Goal: Information Seeking & Learning: Learn about a topic

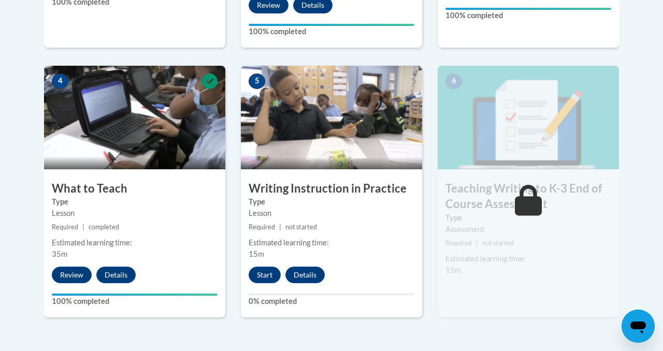
scroll to position [569, 0]
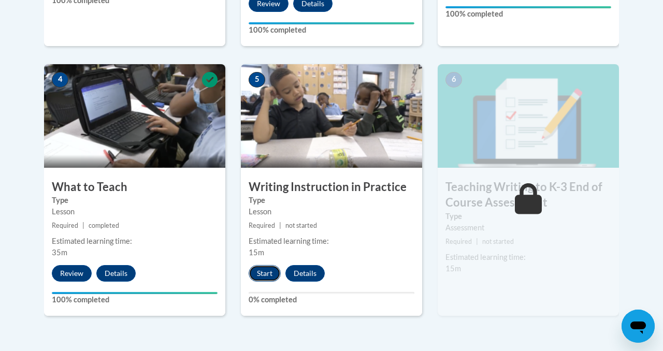
click at [261, 274] on button "Start" at bounding box center [264, 273] width 32 height 17
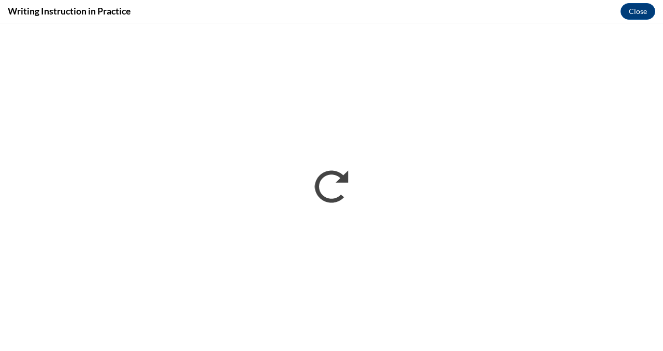
scroll to position [0, 0]
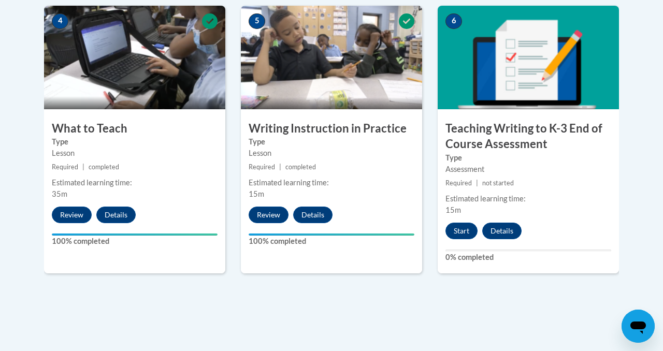
scroll to position [626, 0]
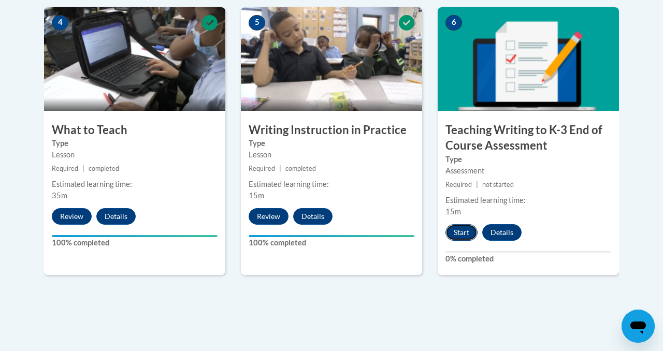
click at [460, 232] on button "Start" at bounding box center [461, 232] width 32 height 17
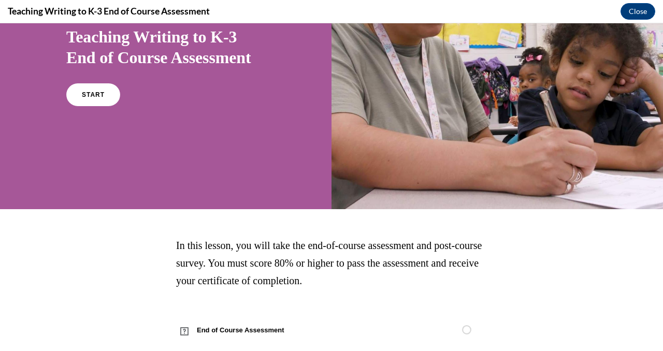
scroll to position [121, 0]
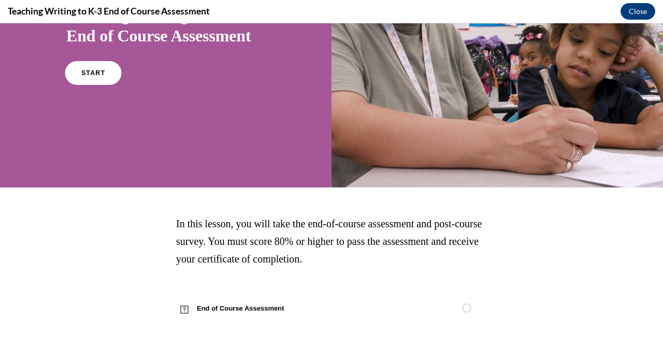
click at [97, 78] on link "START" at bounding box center [93, 73] width 56 height 24
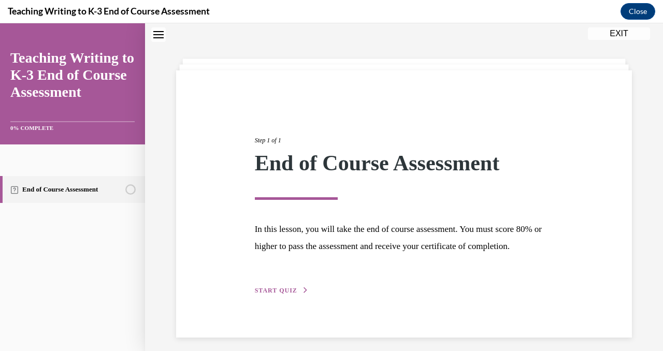
scroll to position [56, 0]
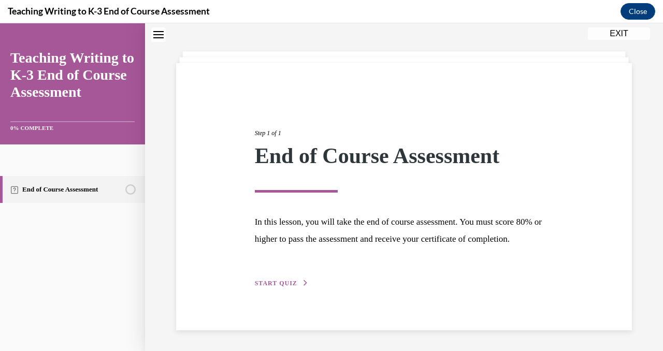
click at [276, 283] on span "START QUIZ" at bounding box center [276, 283] width 42 height 7
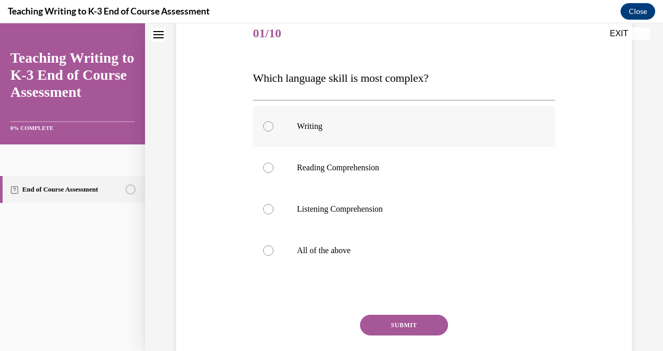
scroll to position [132, 0]
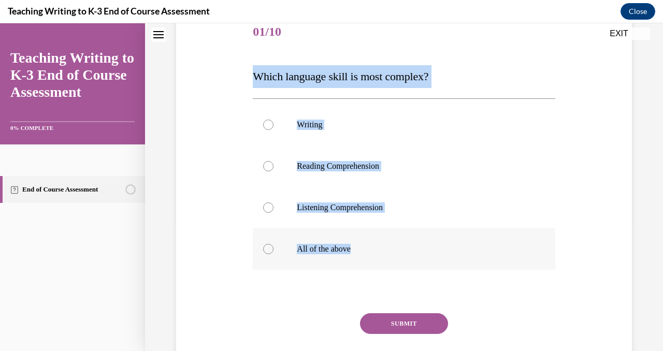
drag, startPoint x: 248, startPoint y: 78, endPoint x: 401, endPoint y: 252, distance: 231.8
click at [401, 252] on div "Question 01/10 Which language skill is most complex? Writing Reading Comprehens…" at bounding box center [403, 189] width 461 height 417
copy div "Which language skill is most complex? Writing Reading Comprehension Listening C…"
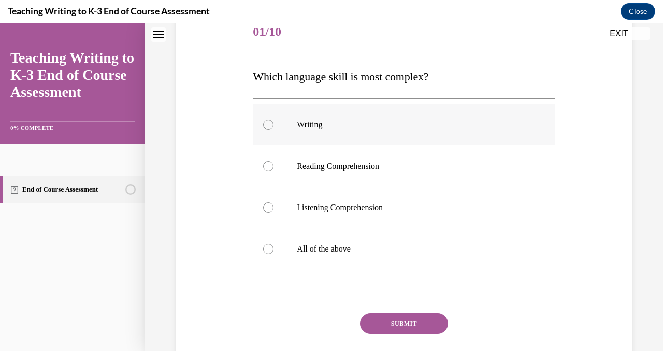
click at [266, 121] on div at bounding box center [268, 125] width 10 height 10
click at [266, 121] on input "Writing" at bounding box center [268, 125] width 10 height 10
radio input "true"
click at [400, 325] on button "SUBMIT" at bounding box center [404, 323] width 88 height 21
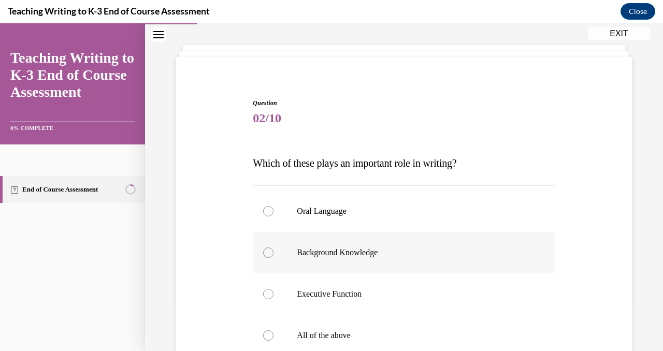
scroll to position [39, 0]
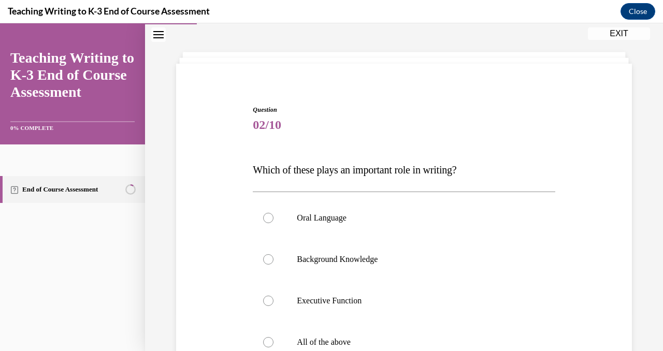
click at [213, 61] on div "Question 02/10 Which of these plays an important role in writing? Oral Language…" at bounding box center [404, 264] width 518 height 495
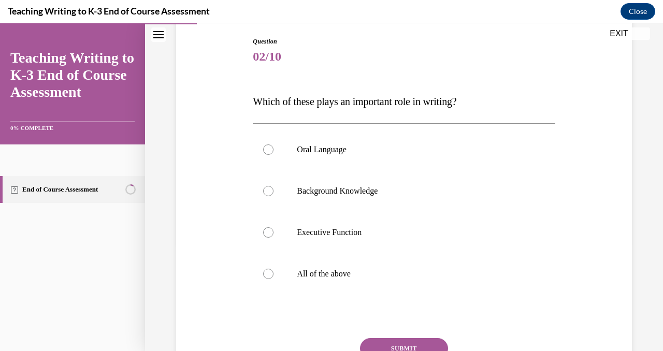
scroll to position [110, 0]
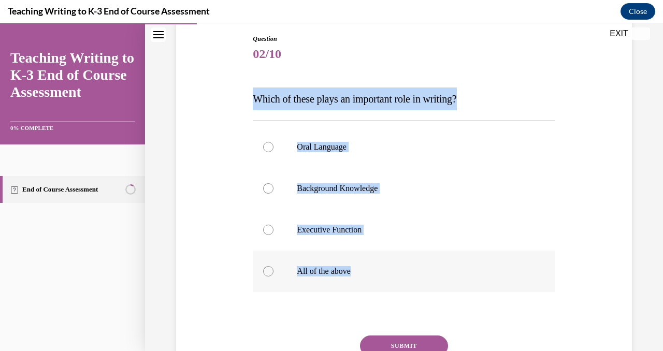
drag, startPoint x: 255, startPoint y: 98, endPoint x: 393, endPoint y: 287, distance: 234.4
click at [393, 287] on div "Question 02/10 Which of these plays an important role in writing? Oral Language…" at bounding box center [404, 227] width 302 height 386
copy div "Which of these plays an important role in writing? Oral Language Background Kno…"
click at [277, 267] on label "All of the above" at bounding box center [404, 271] width 302 height 41
click at [273, 267] on input "All of the above" at bounding box center [268, 271] width 10 height 10
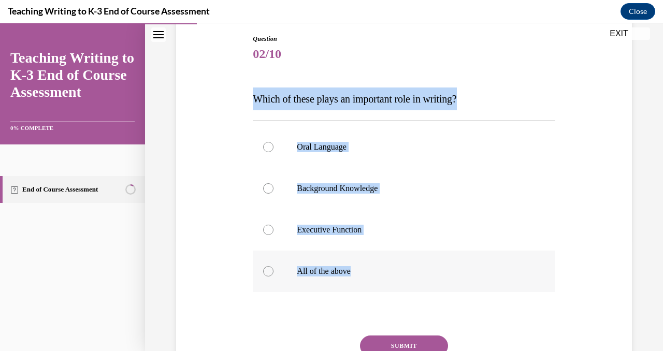
radio input "true"
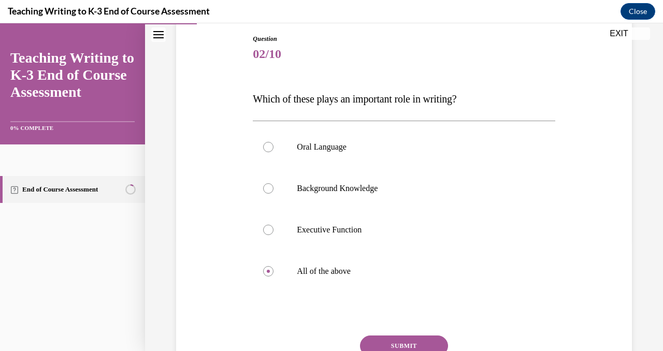
click at [420, 345] on button "SUBMIT" at bounding box center [404, 345] width 88 height 21
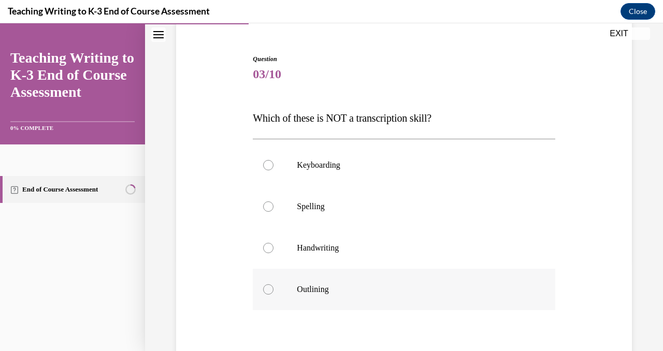
scroll to position [122, 0]
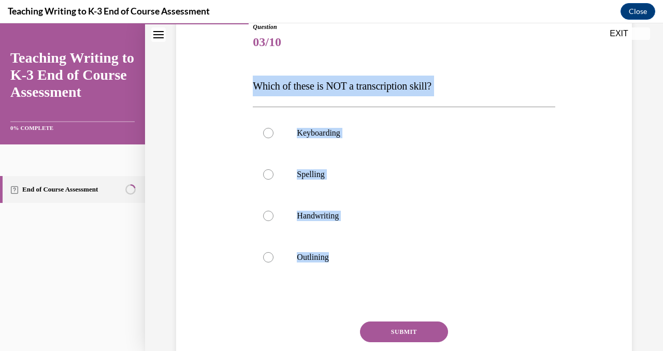
drag, startPoint x: 248, startPoint y: 89, endPoint x: 386, endPoint y: 279, distance: 233.9
click at [386, 279] on div "Question 03/10 Which of these is NOT a transcription skill? Keyboarding Spellin…" at bounding box center [403, 198] width 461 height 415
copy div "Which of these is NOT a transcription skill? Keyboarding Spelling Handwriting O…"
click at [271, 256] on div at bounding box center [268, 257] width 10 height 10
click at [271, 256] on input "Outlining" at bounding box center [268, 257] width 10 height 10
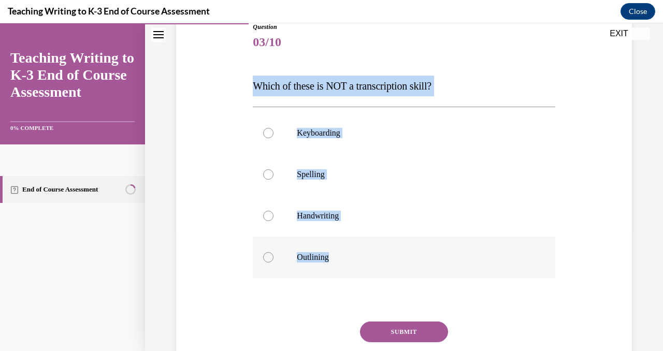
radio input "true"
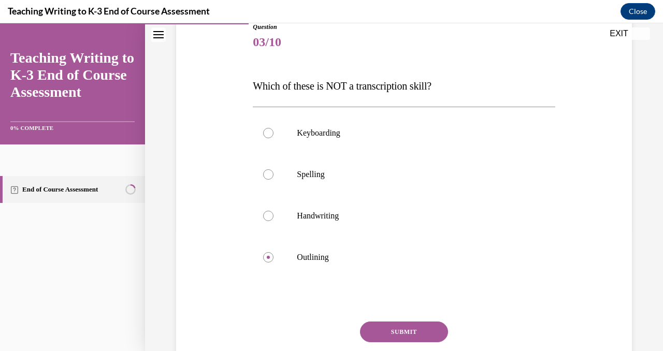
click at [387, 334] on button "SUBMIT" at bounding box center [404, 331] width 88 height 21
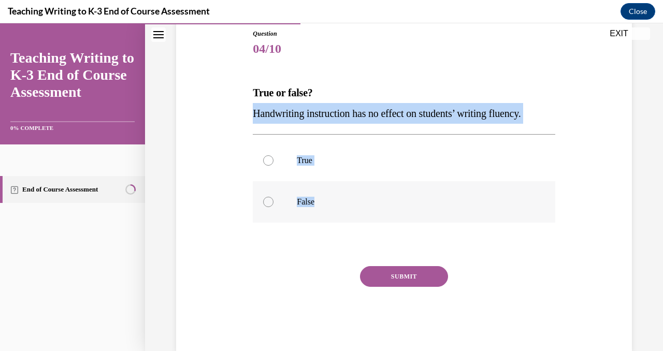
drag, startPoint x: 247, startPoint y: 107, endPoint x: 310, endPoint y: 213, distance: 123.2
click at [310, 213] on div "Question 04/10 True or false? Handwriting instruction has no effect on students…" at bounding box center [403, 174] width 461 height 353
copy div "Handwriting instruction has no effect on students’ writing fluency. True False"
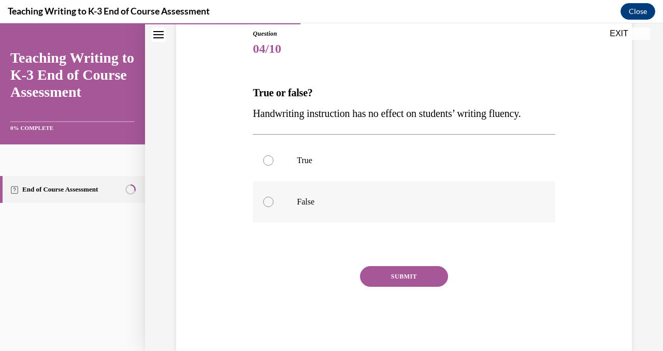
click at [264, 203] on div at bounding box center [268, 202] width 10 height 10
click at [264, 203] on input "False" at bounding box center [268, 202] width 10 height 10
radio input "true"
click at [413, 280] on button "SUBMIT" at bounding box center [404, 276] width 88 height 21
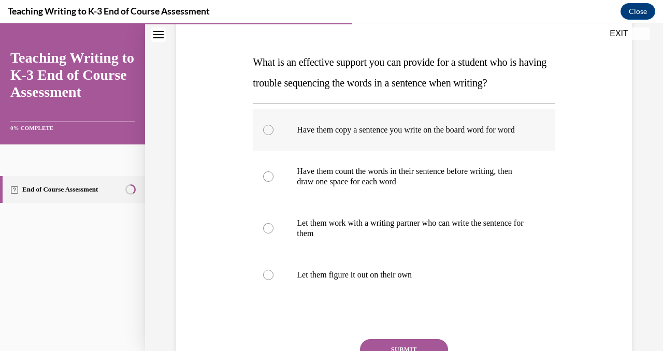
scroll to position [137, 0]
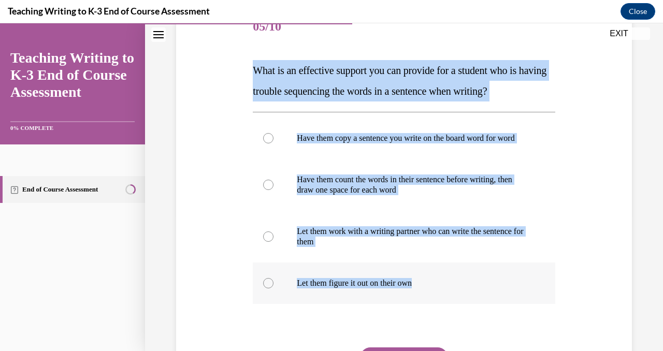
drag, startPoint x: 252, startPoint y: 70, endPoint x: 461, endPoint y: 304, distance: 313.5
click at [461, 304] on div "Question 05/10 What is an effective support you can provide for a student who i…" at bounding box center [403, 211] width 307 height 441
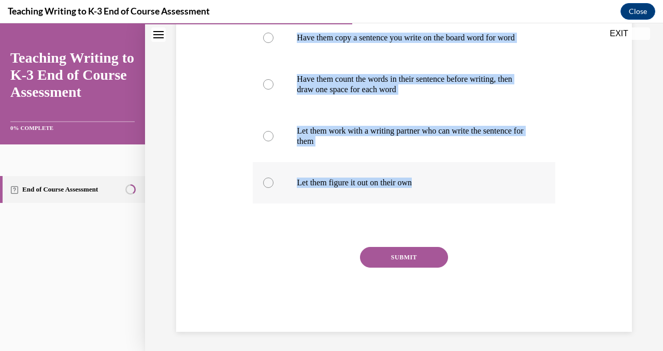
scroll to position [238, 0]
copy div "What is an effective support you can provide for a student who is having troubl…"
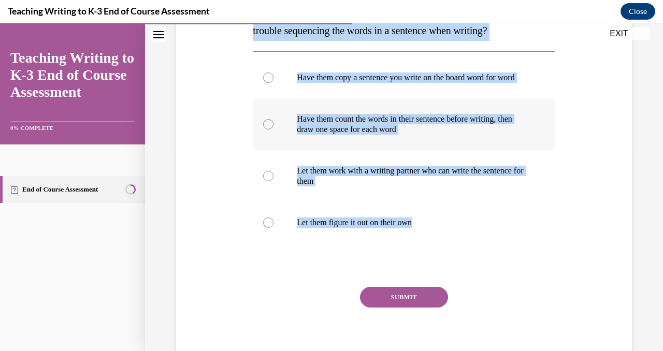
scroll to position [188, 0]
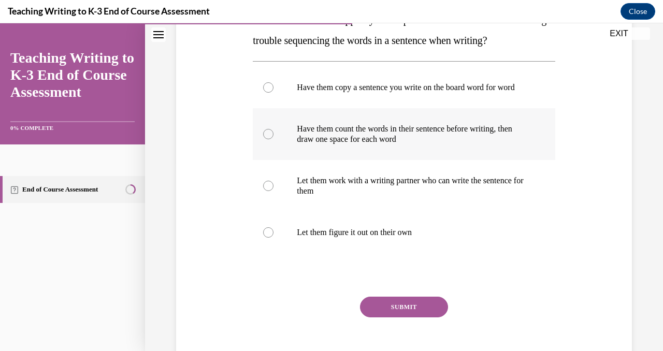
click at [269, 139] on div at bounding box center [268, 134] width 10 height 10
click at [269, 139] on input "Have them count the words in their sentence before writing, then draw one space…" at bounding box center [268, 134] width 10 height 10
radio input "true"
click at [395, 317] on button "SUBMIT" at bounding box center [404, 307] width 88 height 21
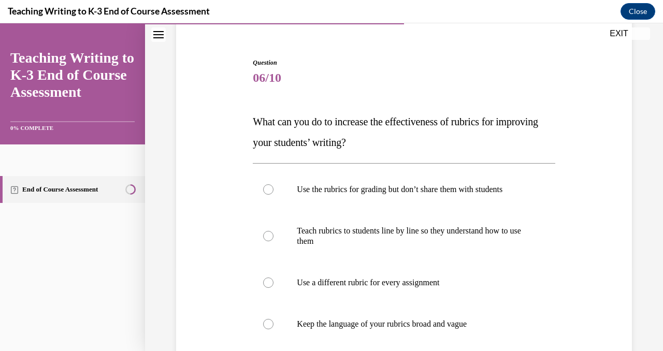
scroll to position [90, 0]
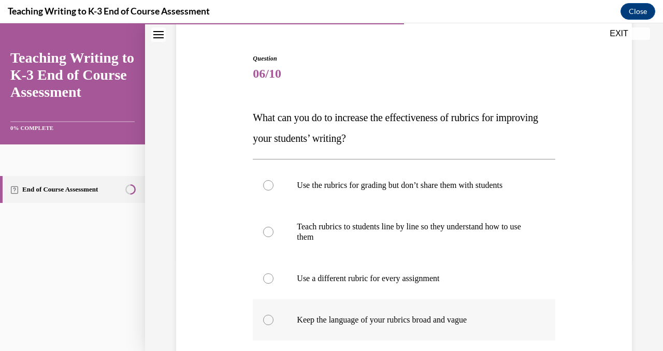
drag, startPoint x: 251, startPoint y: 121, endPoint x: 479, endPoint y: 333, distance: 312.5
click at [479, 333] on div "Question 06/10 What can you do to increase the effectiveness of rubrics for imp…" at bounding box center [403, 253] width 307 height 431
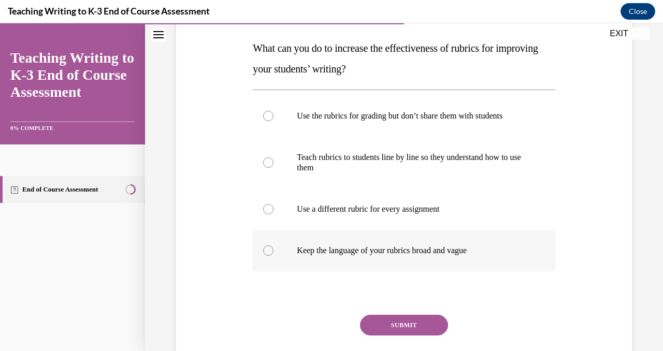
scroll to position [160, 0]
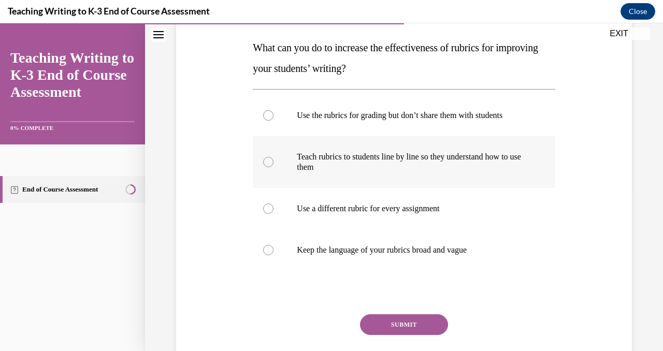
copy div "What can you do to increase the effectiveness of rubrics for improving your stu…"
click at [268, 163] on div at bounding box center [268, 162] width 10 height 10
click at [268, 163] on input "Teach rubrics to students line by line so they understand how to use them" at bounding box center [268, 162] width 10 height 10
radio input "true"
click at [390, 322] on button "SUBMIT" at bounding box center [404, 324] width 88 height 21
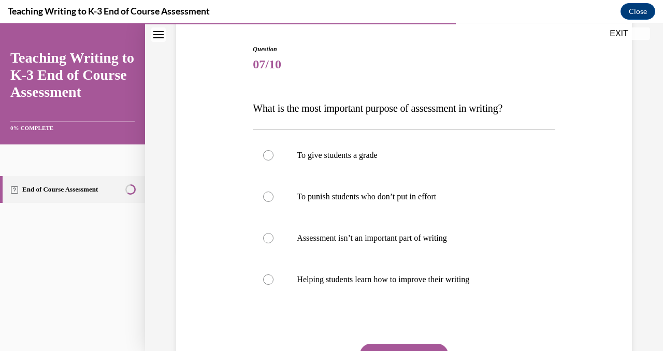
scroll to position [100, 0]
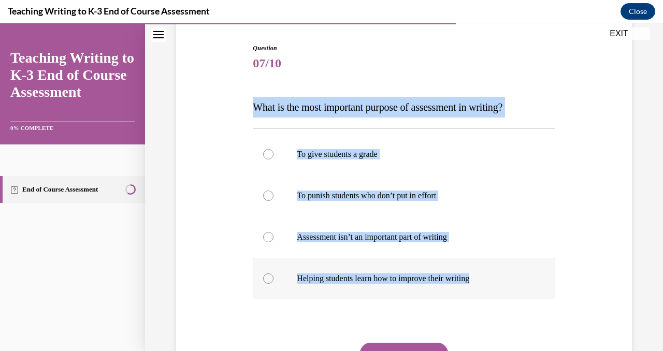
drag, startPoint x: 247, startPoint y: 106, endPoint x: 499, endPoint y: 287, distance: 310.4
click at [499, 287] on div "Question 07/10 What is the most important purpose of assessment in writing? To …" at bounding box center [403, 219] width 461 height 415
copy div "What is the most important purpose of assessment in writing? To give students a…"
click at [270, 275] on div at bounding box center [268, 278] width 10 height 10
click at [270, 275] on input "Helping students learn how to improve their writing" at bounding box center [268, 278] width 10 height 10
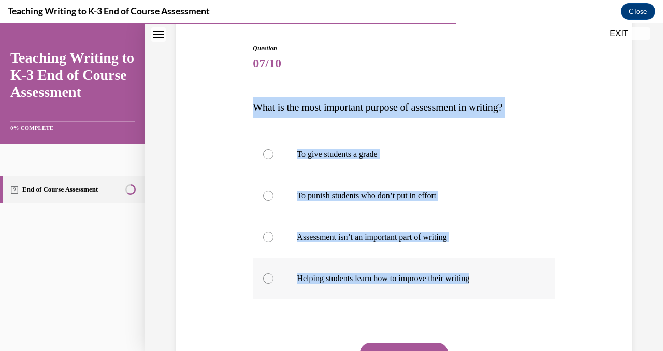
radio input "true"
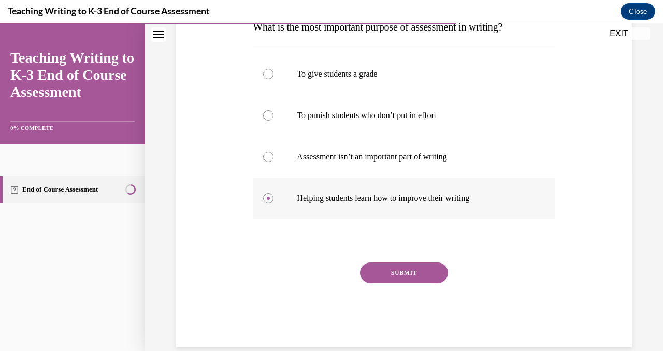
scroll to position [195, 0]
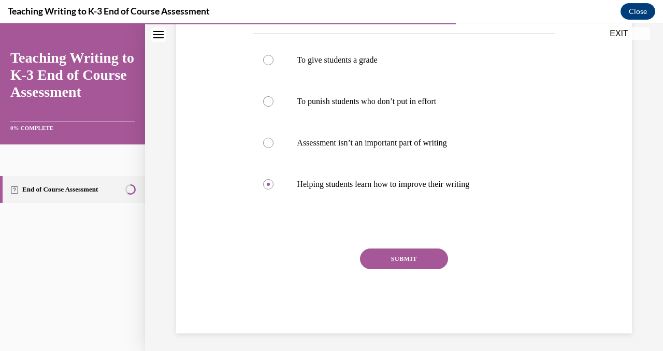
click at [416, 261] on button "SUBMIT" at bounding box center [404, 258] width 88 height 21
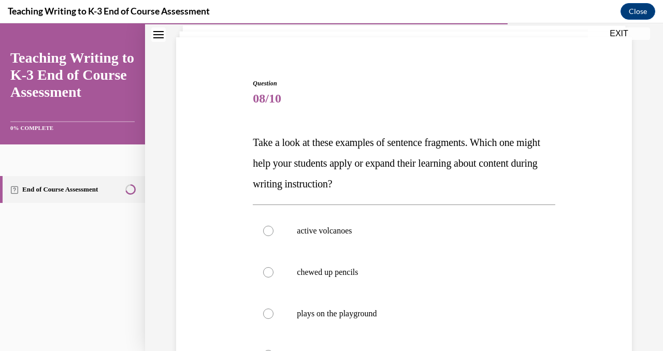
scroll to position [111, 0]
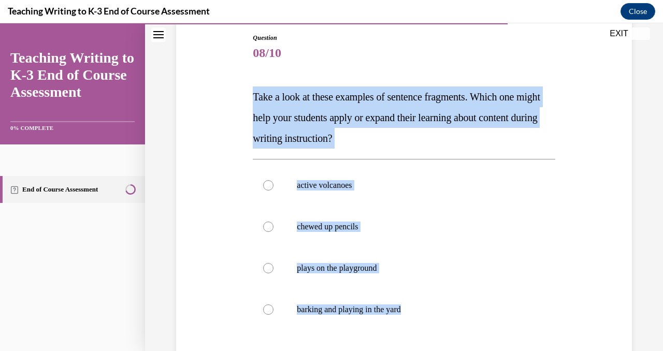
drag, startPoint x: 250, startPoint y: 98, endPoint x: 428, endPoint y: 340, distance: 300.7
click at [428, 340] on div "Question 08/10 Take a look at these examples of sentence fragments. Which one m…" at bounding box center [403, 238] width 307 height 441
copy div "Take a look at these examples of sentence fragments. Which one might help your …"
click at [265, 184] on div at bounding box center [268, 185] width 10 height 10
click at [265, 184] on input "active volcanoes" at bounding box center [268, 185] width 10 height 10
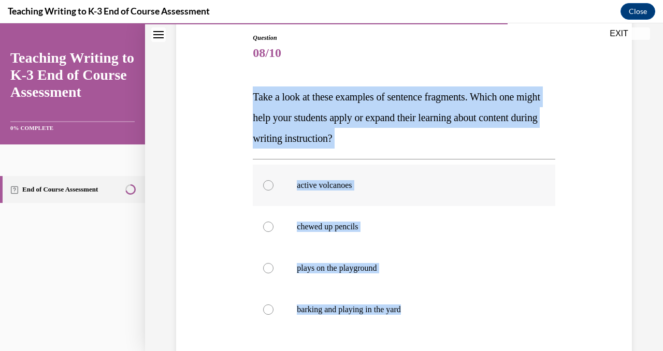
radio input "true"
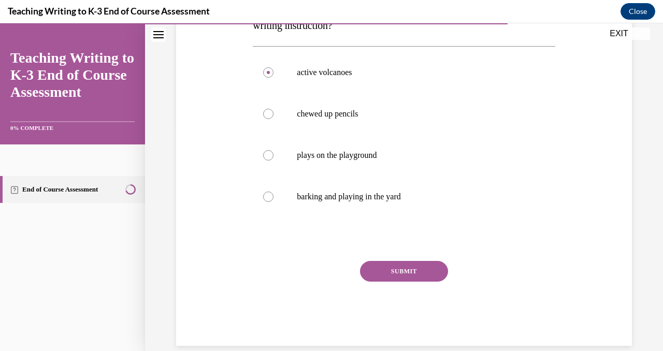
scroll to position [239, 0]
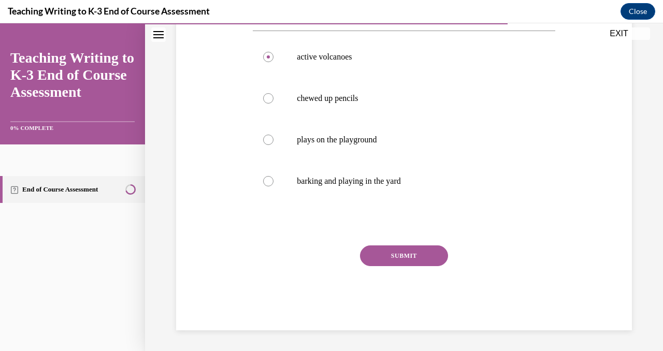
click at [388, 259] on button "SUBMIT" at bounding box center [404, 255] width 88 height 21
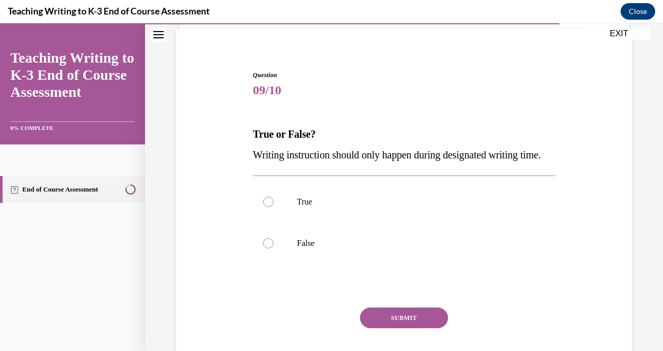
scroll to position [78, 0]
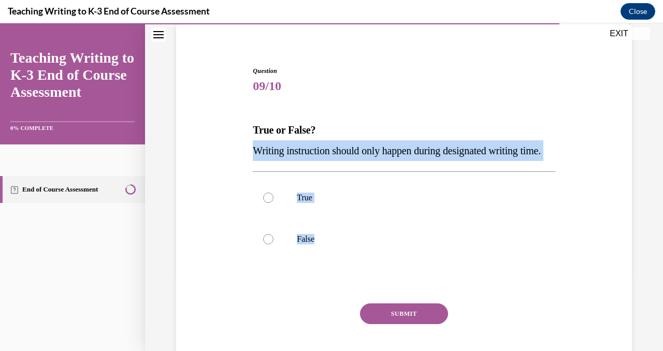
drag, startPoint x: 251, startPoint y: 152, endPoint x: 327, endPoint y: 282, distance: 149.9
click at [327, 282] on div "Question 09/10 True or False? Writing instruction should only happen during des…" at bounding box center [403, 220] width 307 height 338
copy div "Writing instruction should only happen during designated writing time. True Fal…"
click at [262, 260] on label "False" at bounding box center [404, 238] width 302 height 41
click at [263, 244] on input "False" at bounding box center [268, 239] width 10 height 10
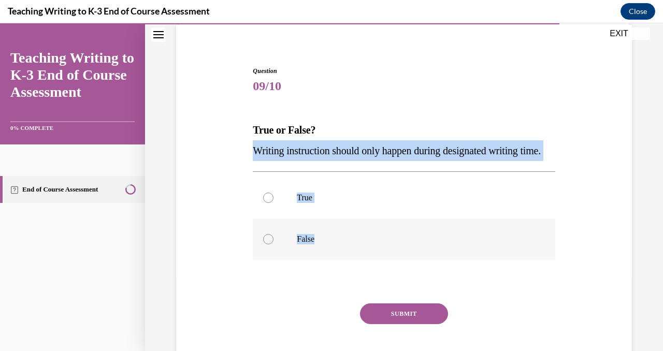
radio input "true"
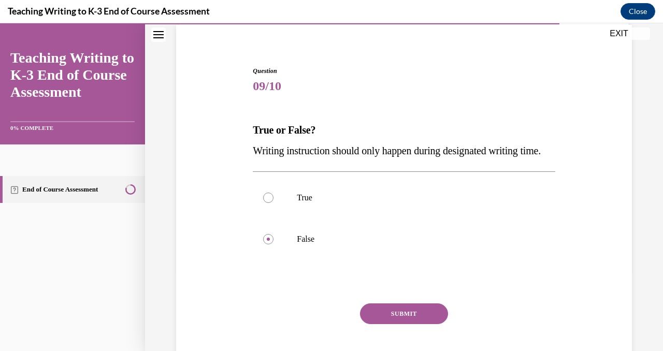
click at [405, 324] on button "SUBMIT" at bounding box center [404, 313] width 88 height 21
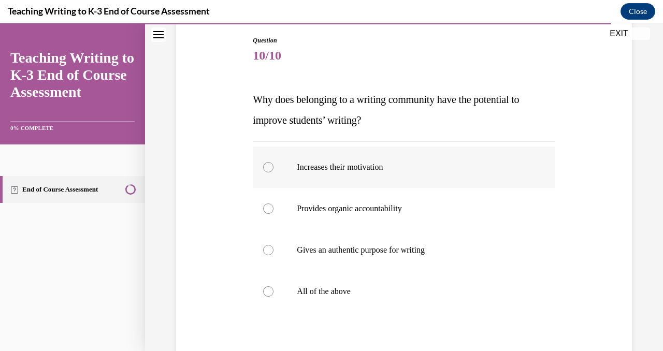
scroll to position [127, 0]
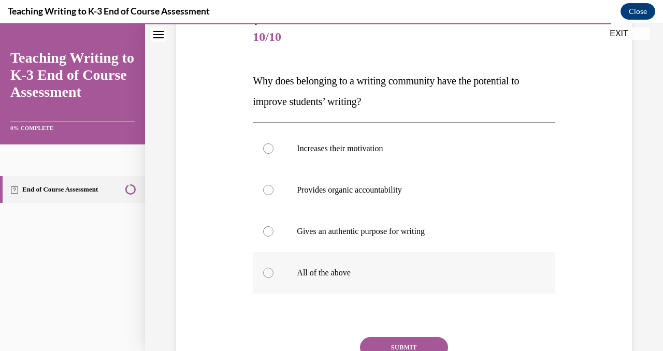
click at [272, 271] on div at bounding box center [268, 273] width 10 height 10
click at [272, 271] on input "All of the above" at bounding box center [268, 273] width 10 height 10
radio input "true"
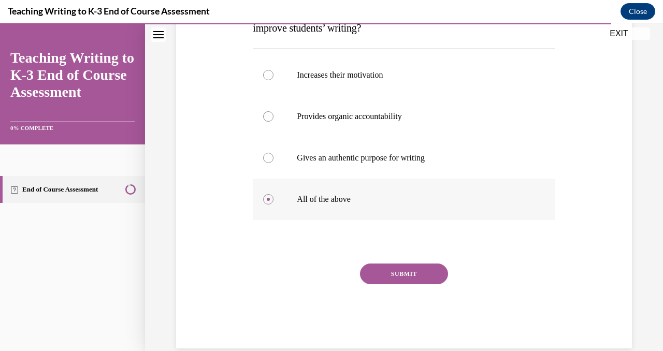
scroll to position [218, 0]
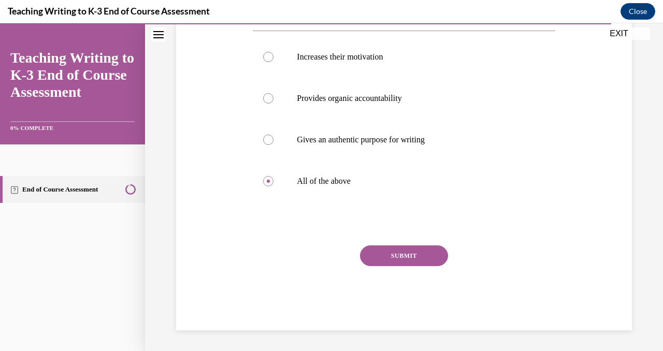
click at [403, 260] on button "SUBMIT" at bounding box center [404, 255] width 88 height 21
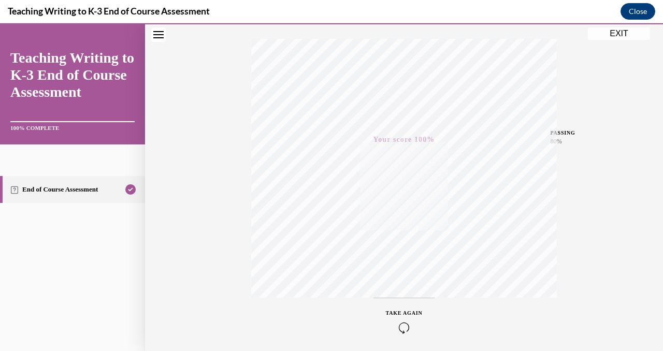
scroll to position [203, 0]
click at [617, 34] on button "EXIT" at bounding box center [619, 33] width 62 height 12
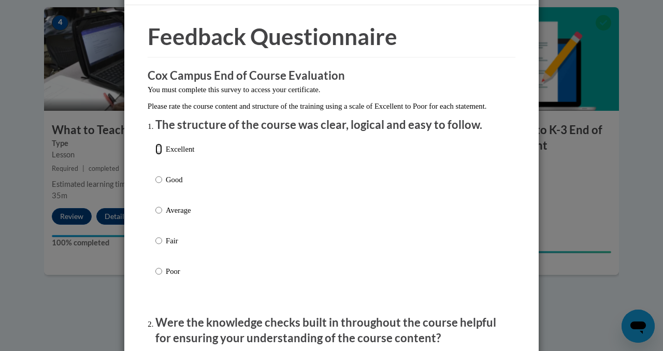
click at [161, 155] on input "Excellent" at bounding box center [158, 148] width 7 height 11
radio input "true"
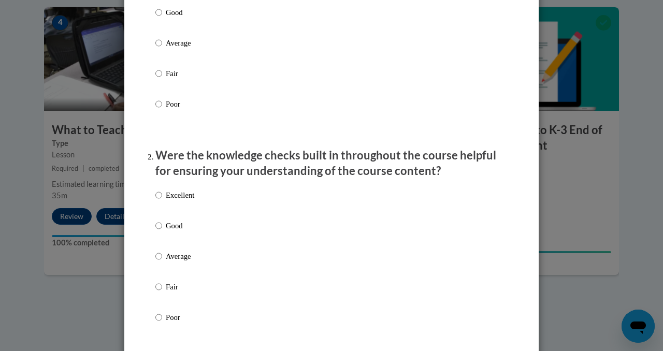
click at [163, 210] on label "Excellent" at bounding box center [174, 203] width 39 height 28
click at [162, 201] on input "Excellent" at bounding box center [158, 194] width 7 height 11
radio input "true"
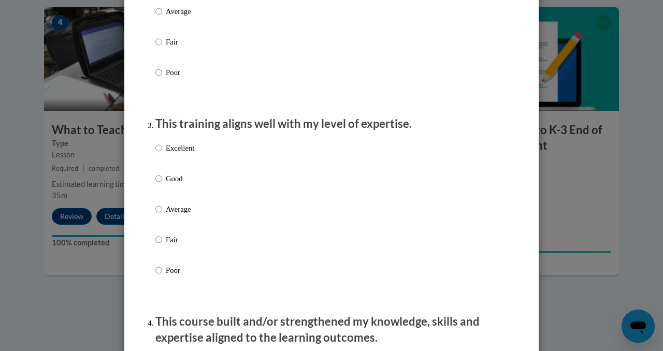
click at [157, 165] on label "Excellent" at bounding box center [174, 156] width 39 height 28
click at [157, 154] on input "Excellent" at bounding box center [158, 147] width 7 height 11
radio input "true"
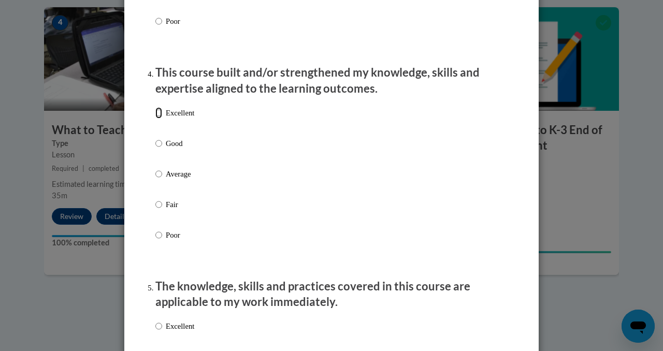
click at [156, 119] on input "Excellent" at bounding box center [158, 112] width 7 height 11
radio input "true"
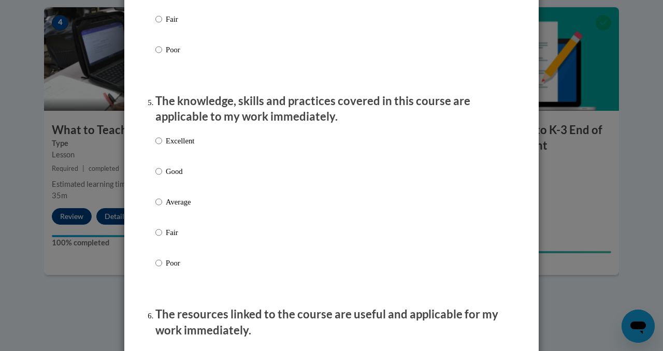
scroll to position [940, 0]
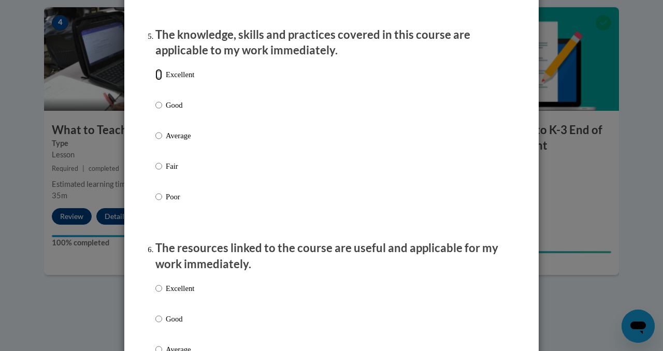
click at [160, 80] on input "Excellent" at bounding box center [158, 74] width 7 height 11
radio input "true"
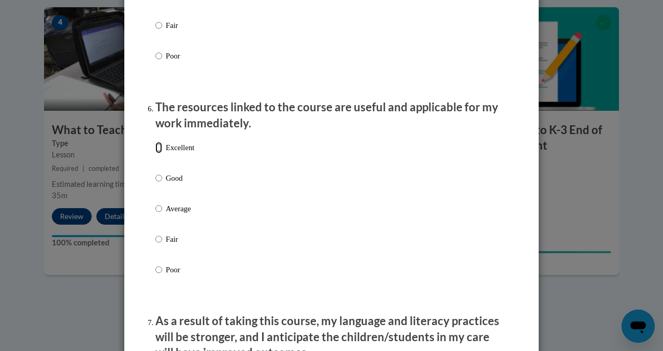
click at [157, 153] on input "Excellent" at bounding box center [158, 147] width 7 height 11
radio input "true"
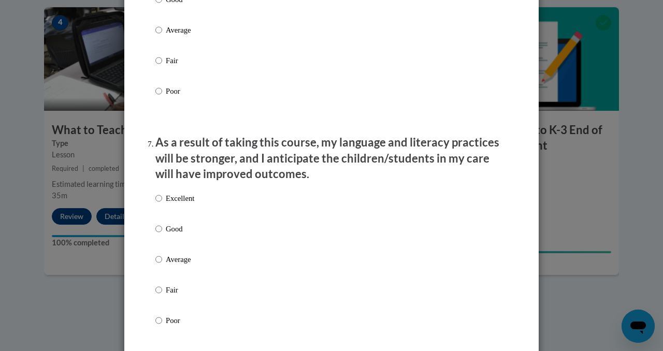
scroll to position [1347, 0]
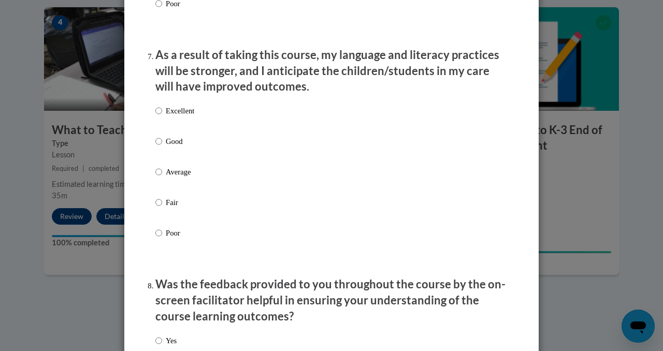
click at [157, 127] on label "Excellent" at bounding box center [174, 119] width 39 height 28
click at [157, 116] on input "Excellent" at bounding box center [158, 110] width 7 height 11
radio input "true"
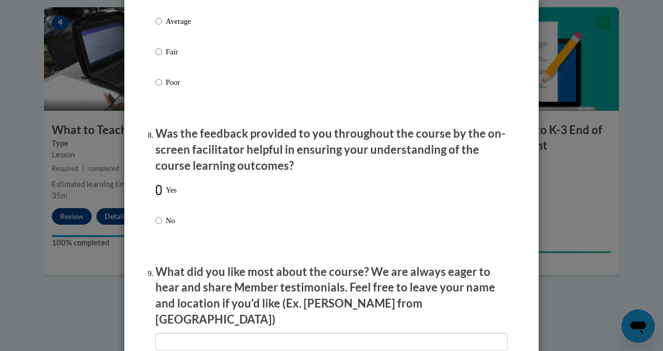
click at [159, 196] on input "Yes" at bounding box center [158, 189] width 7 height 11
radio input "true"
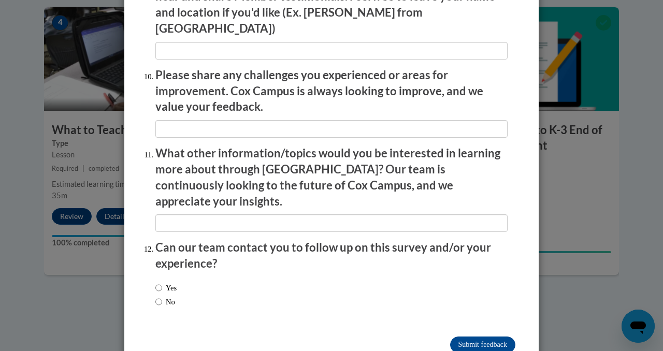
scroll to position [1803, 0]
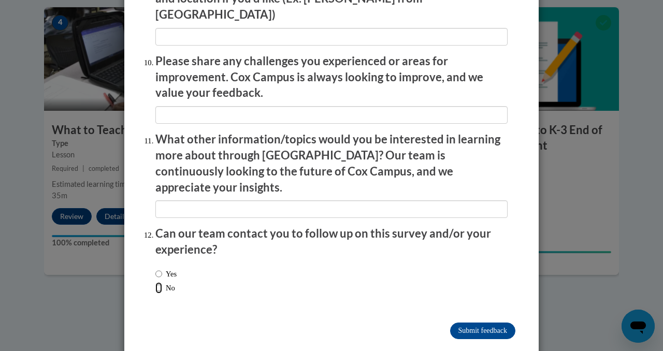
click at [160, 282] on input "No" at bounding box center [158, 287] width 7 height 11
radio input "true"
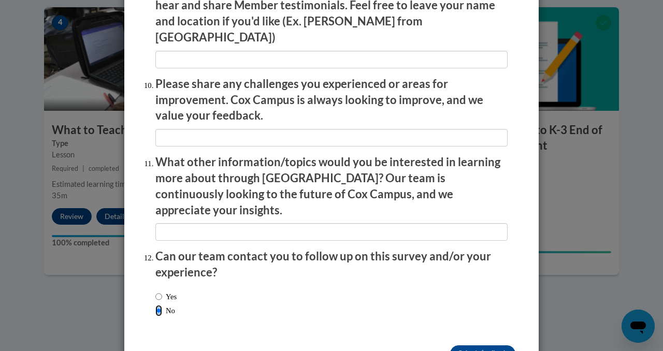
scroll to position [1781, 0]
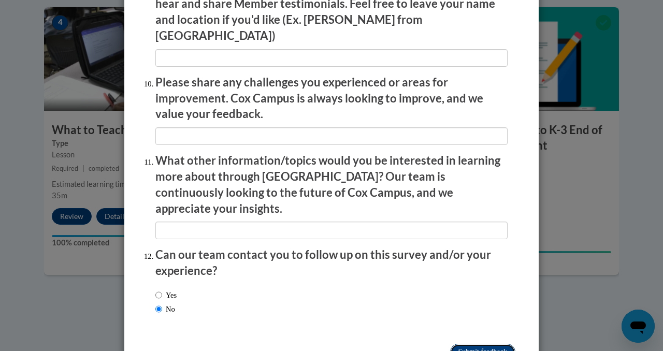
click at [473, 344] on input "Submit feedback" at bounding box center [482, 352] width 65 height 17
